Goal: Navigation & Orientation: Find specific page/section

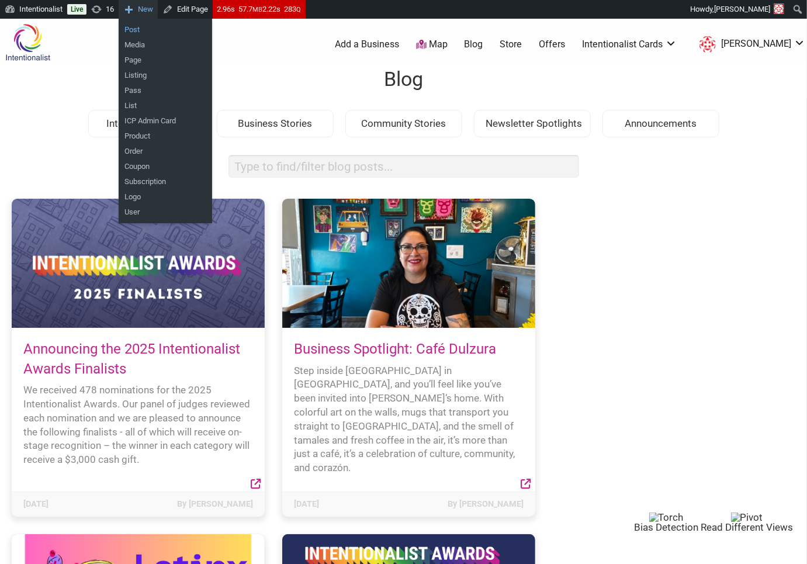
click at [140, 32] on link "Post" at bounding box center [166, 29] width 94 height 15
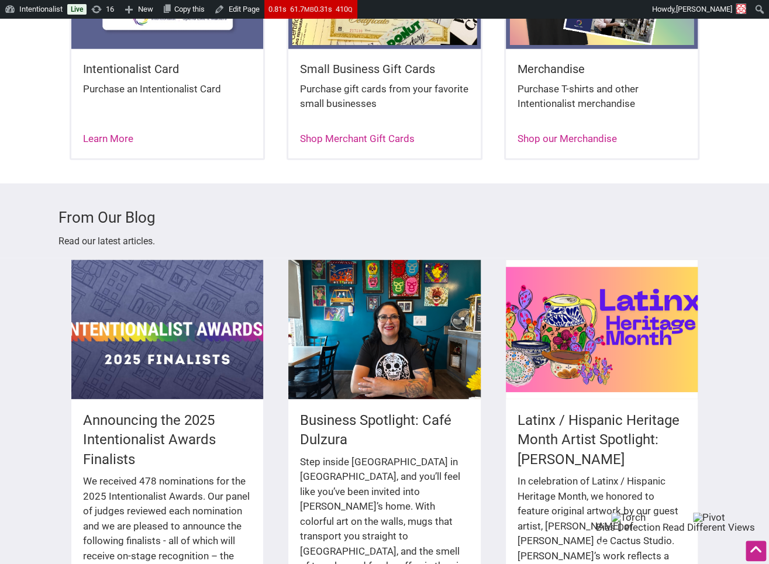
scroll to position [1304, 0]
